Goal: Task Accomplishment & Management: Use online tool/utility

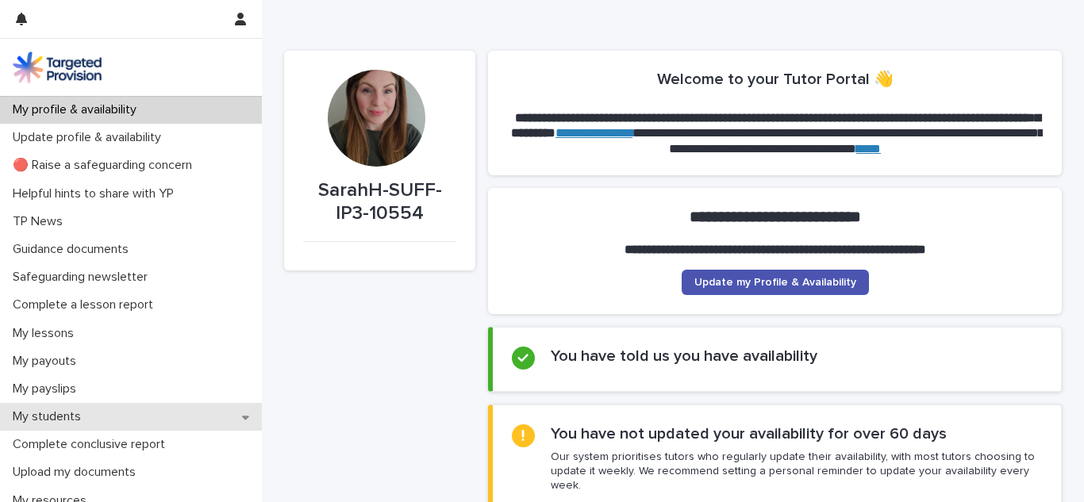
click at [133, 413] on div "My students" at bounding box center [131, 417] width 262 height 28
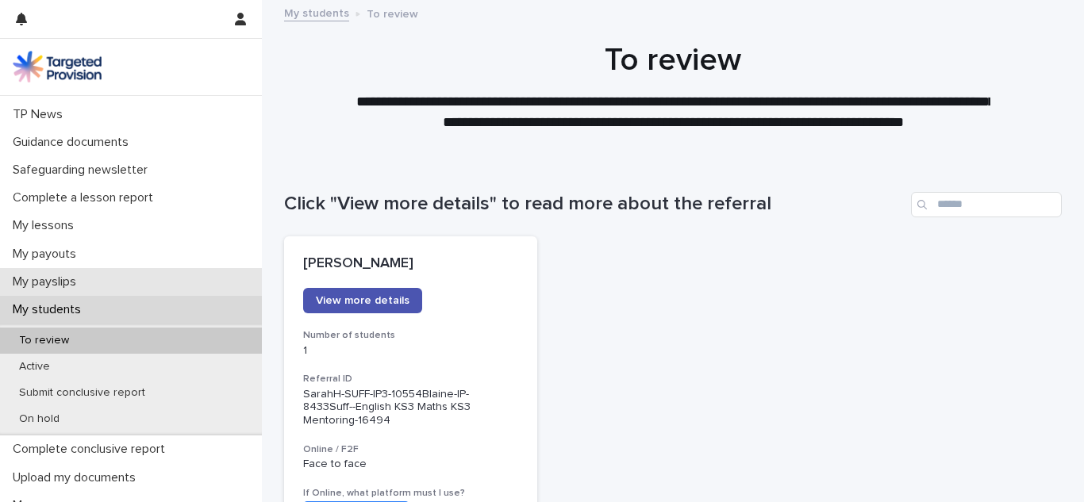
scroll to position [112, 0]
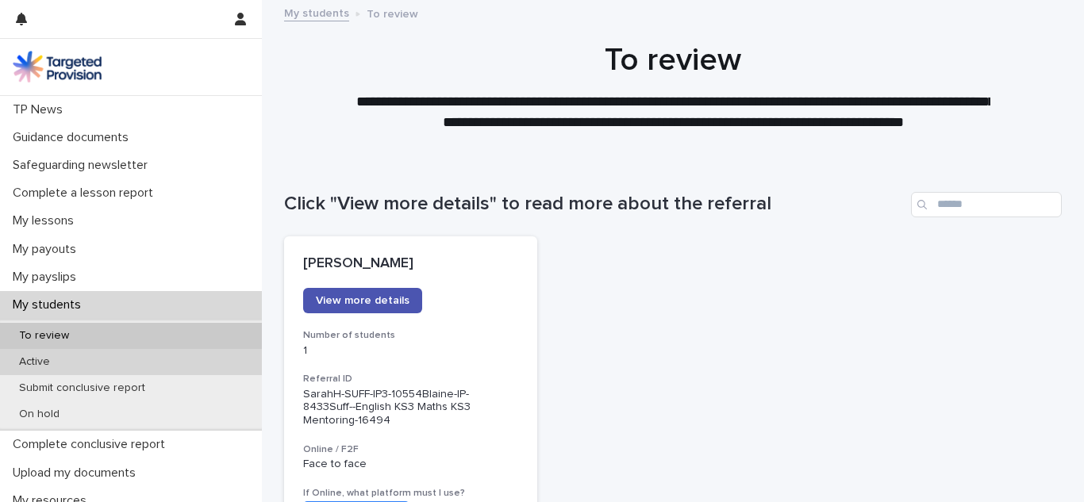
click at [229, 367] on div "Active" at bounding box center [131, 362] width 262 height 26
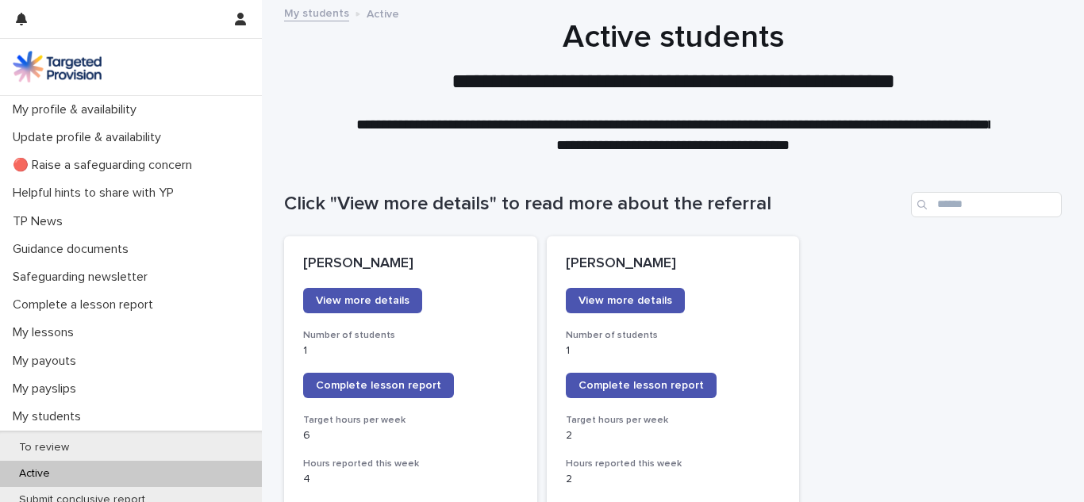
scroll to position [46, 0]
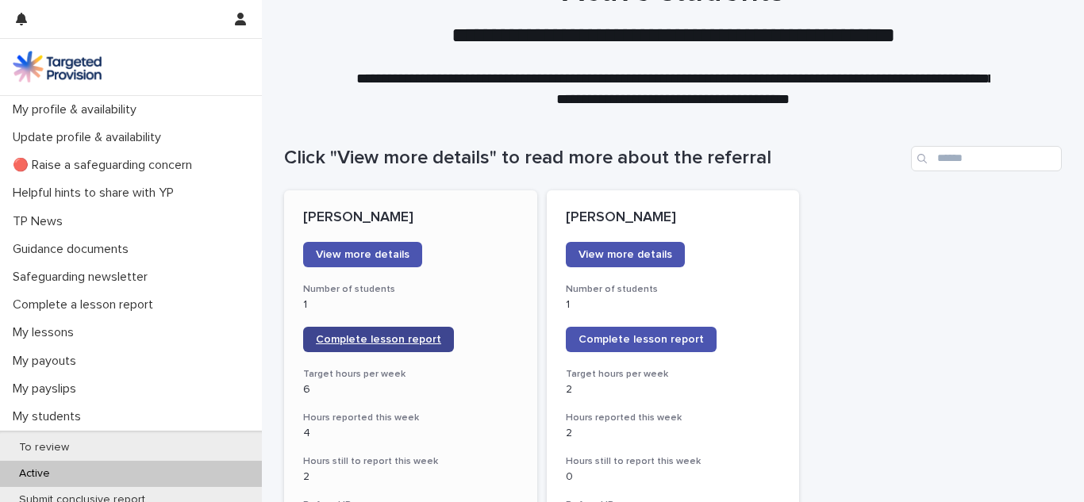
click at [418, 329] on link "Complete lesson report" at bounding box center [378, 339] width 151 height 25
